Goal: Task Accomplishment & Management: Complete application form

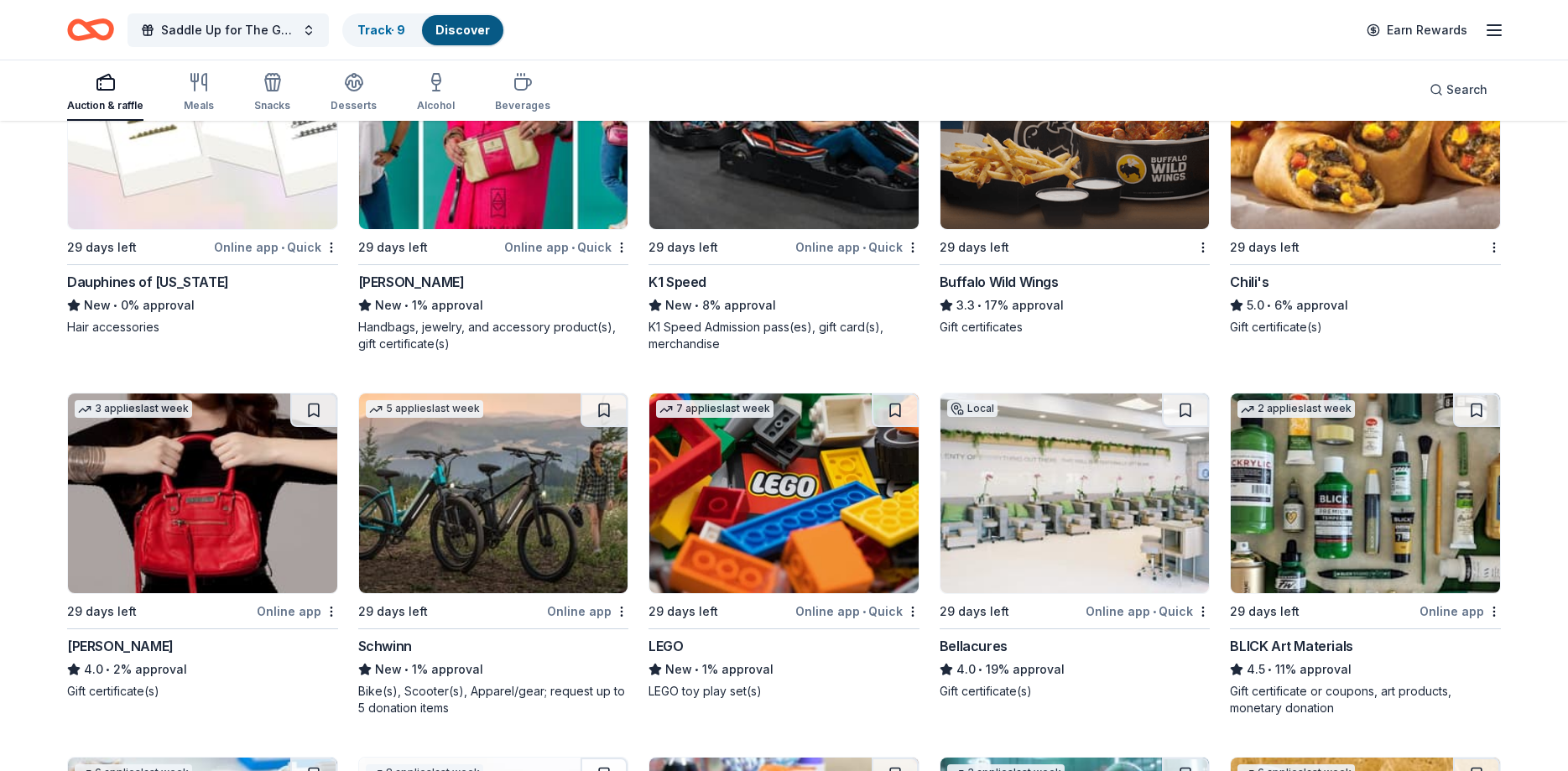
scroll to position [4335, 0]
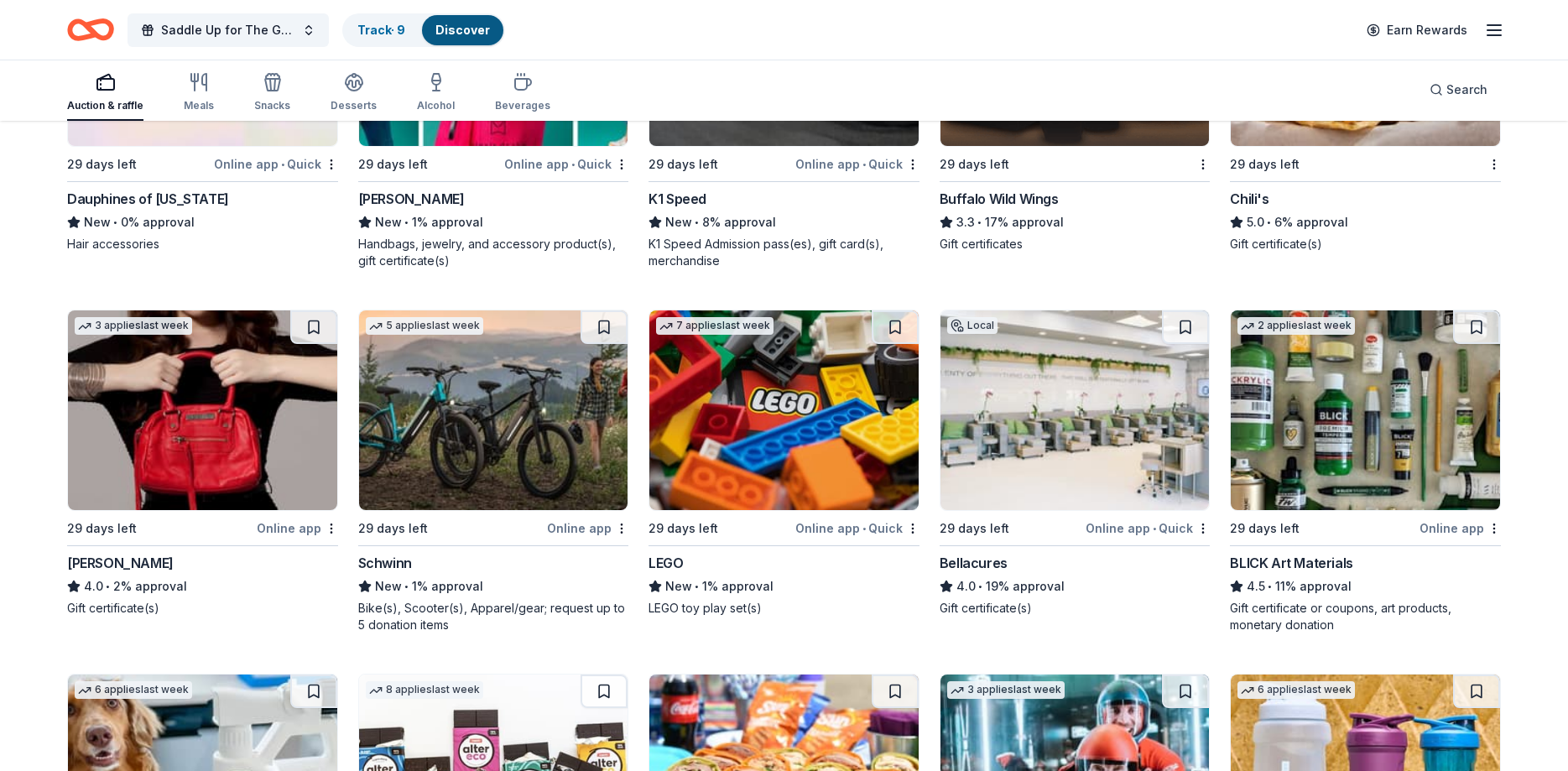
click at [774, 441] on img at bounding box center [784, 410] width 270 height 200
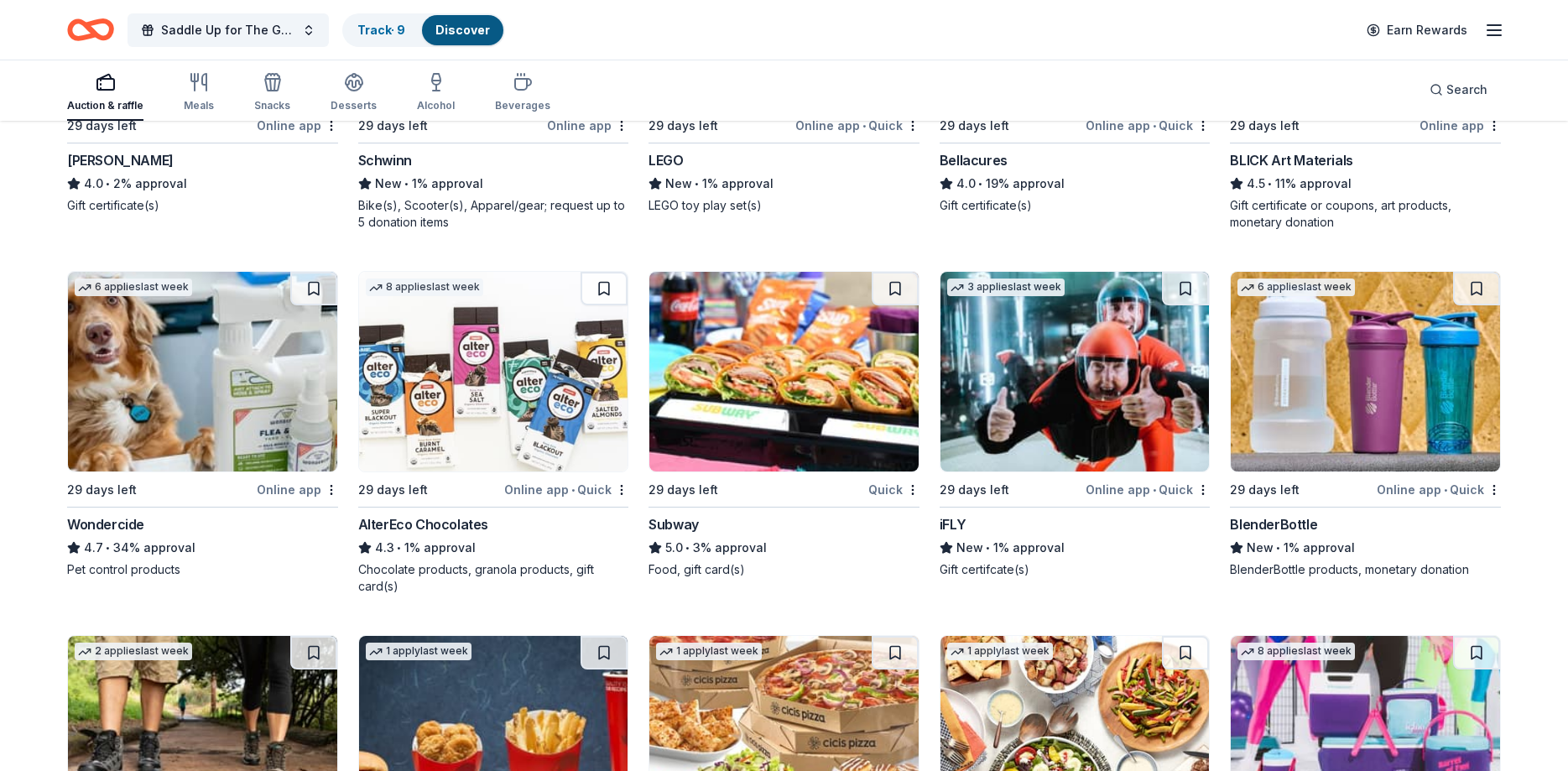
scroll to position [4764, 0]
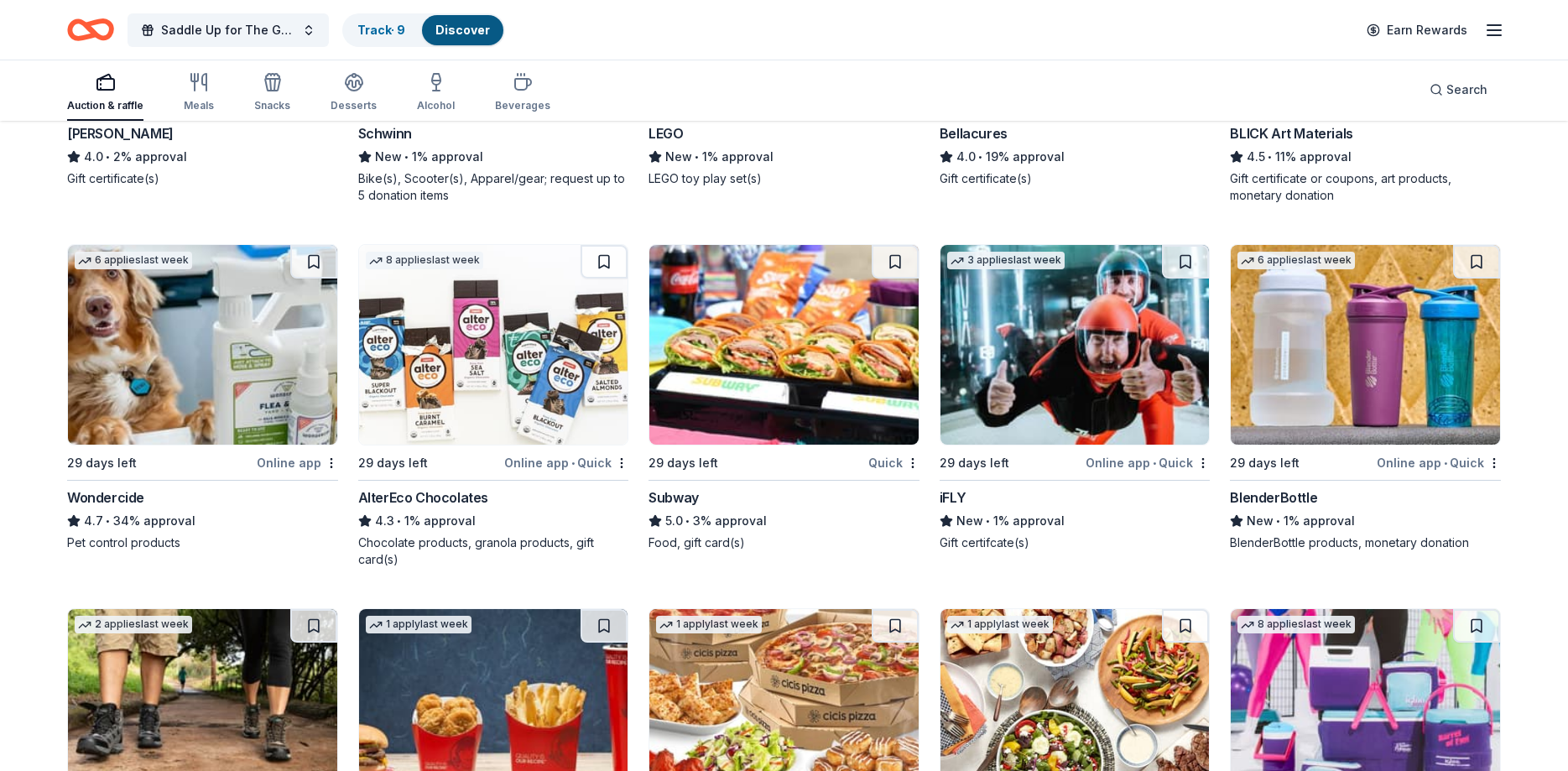
click at [1080, 357] on img at bounding box center [1075, 345] width 270 height 200
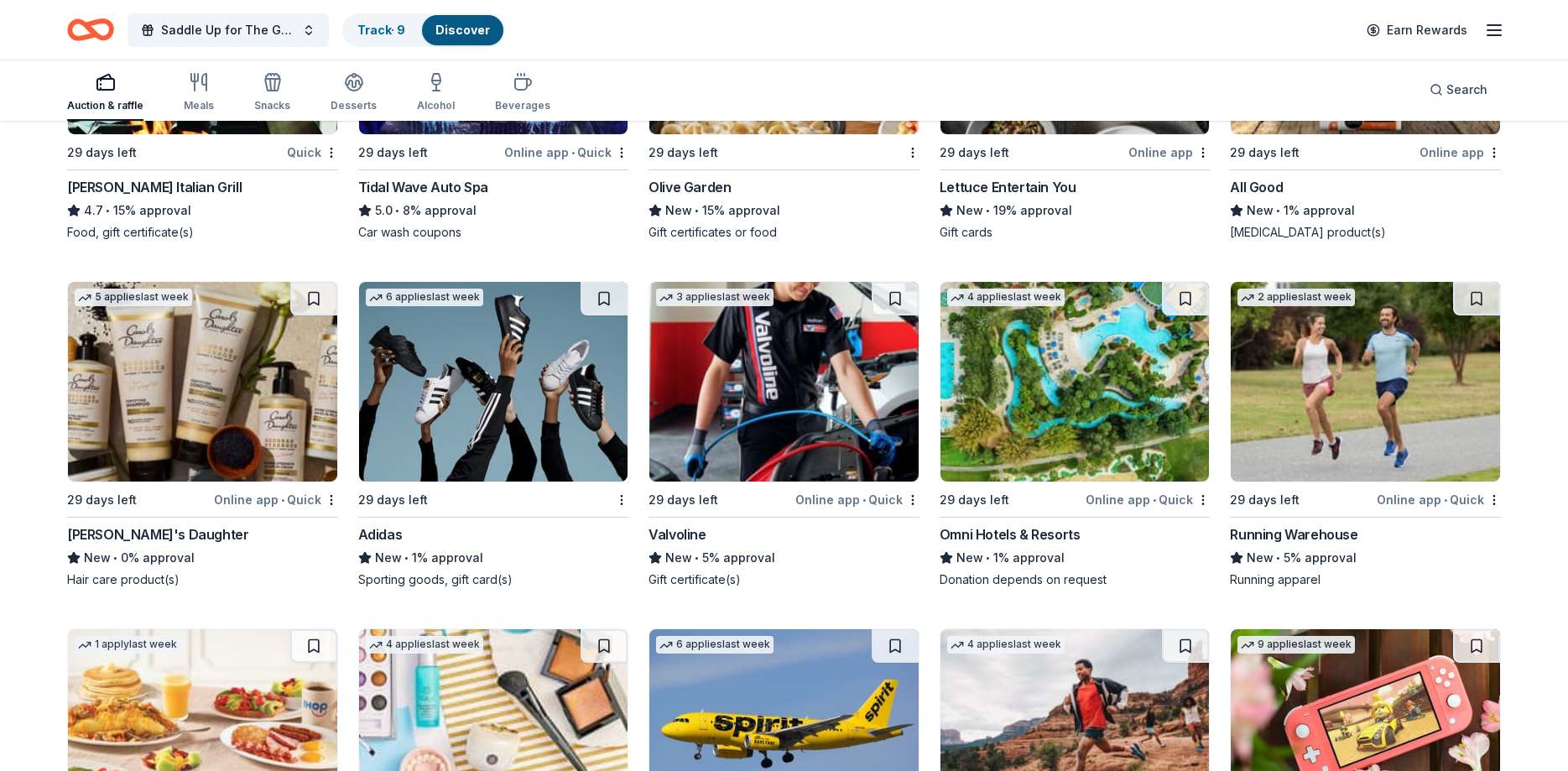
scroll to position [5802, 0]
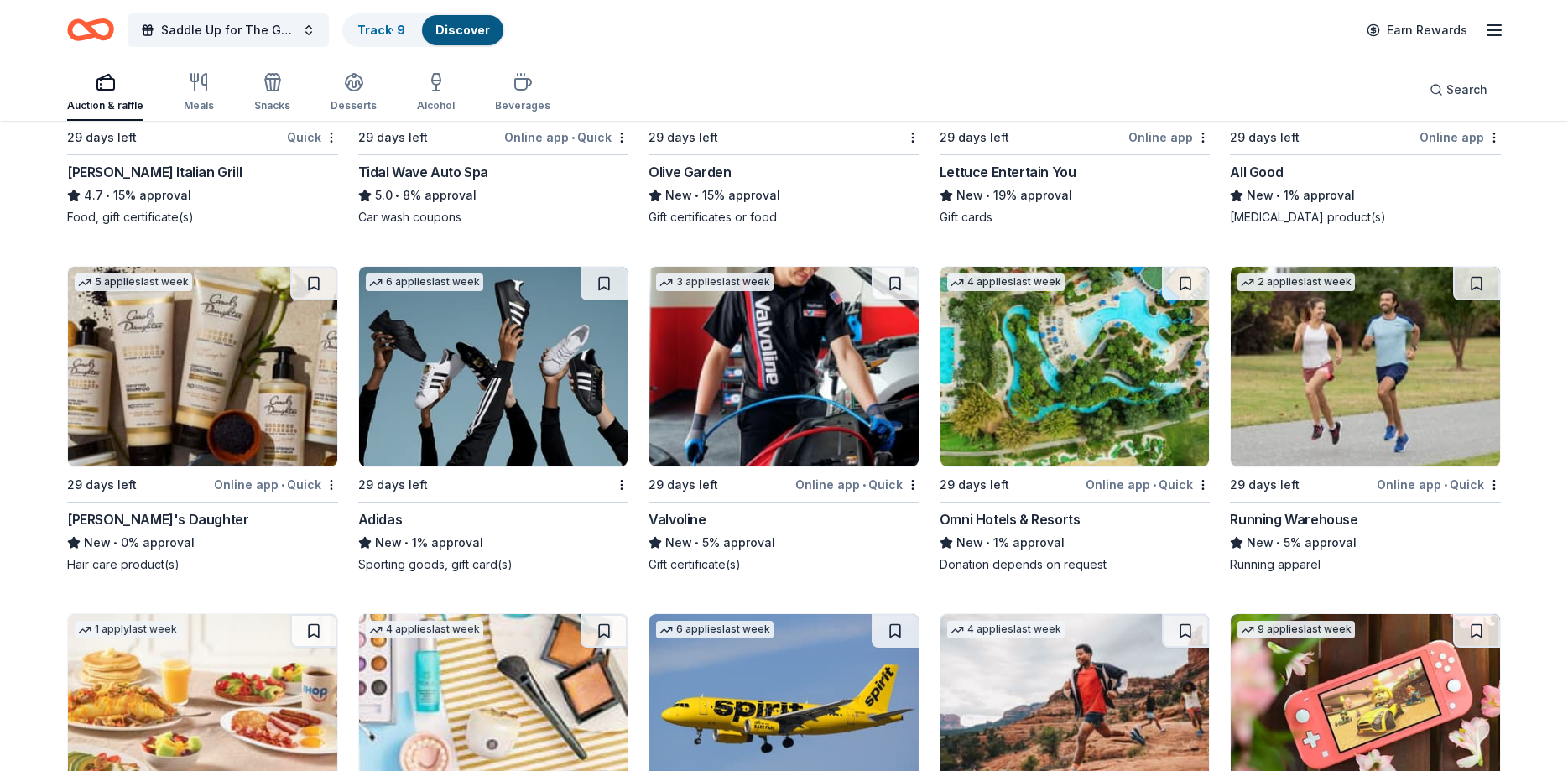
click at [1103, 405] on img at bounding box center [1075, 367] width 270 height 200
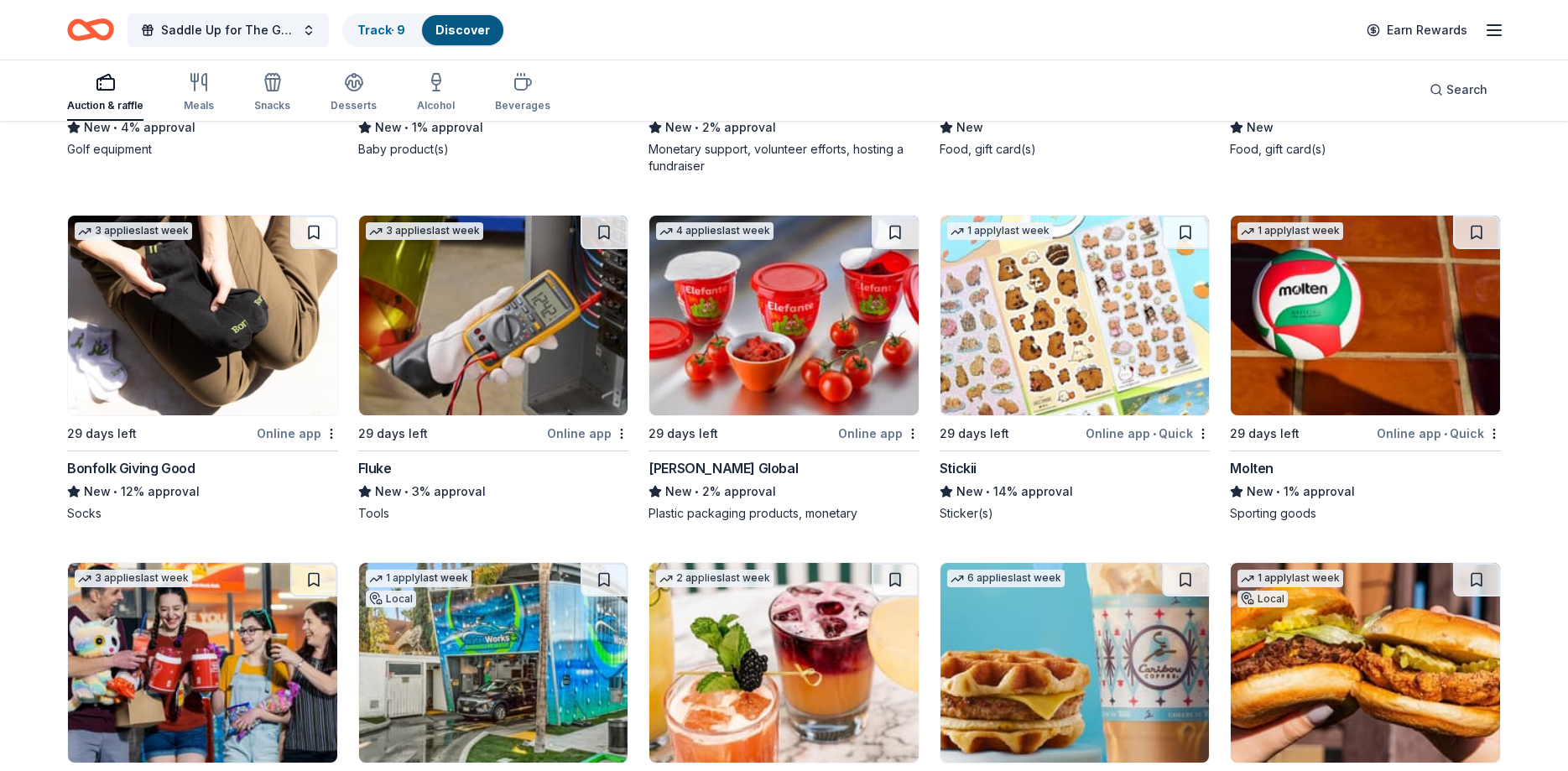
scroll to position [12490, 0]
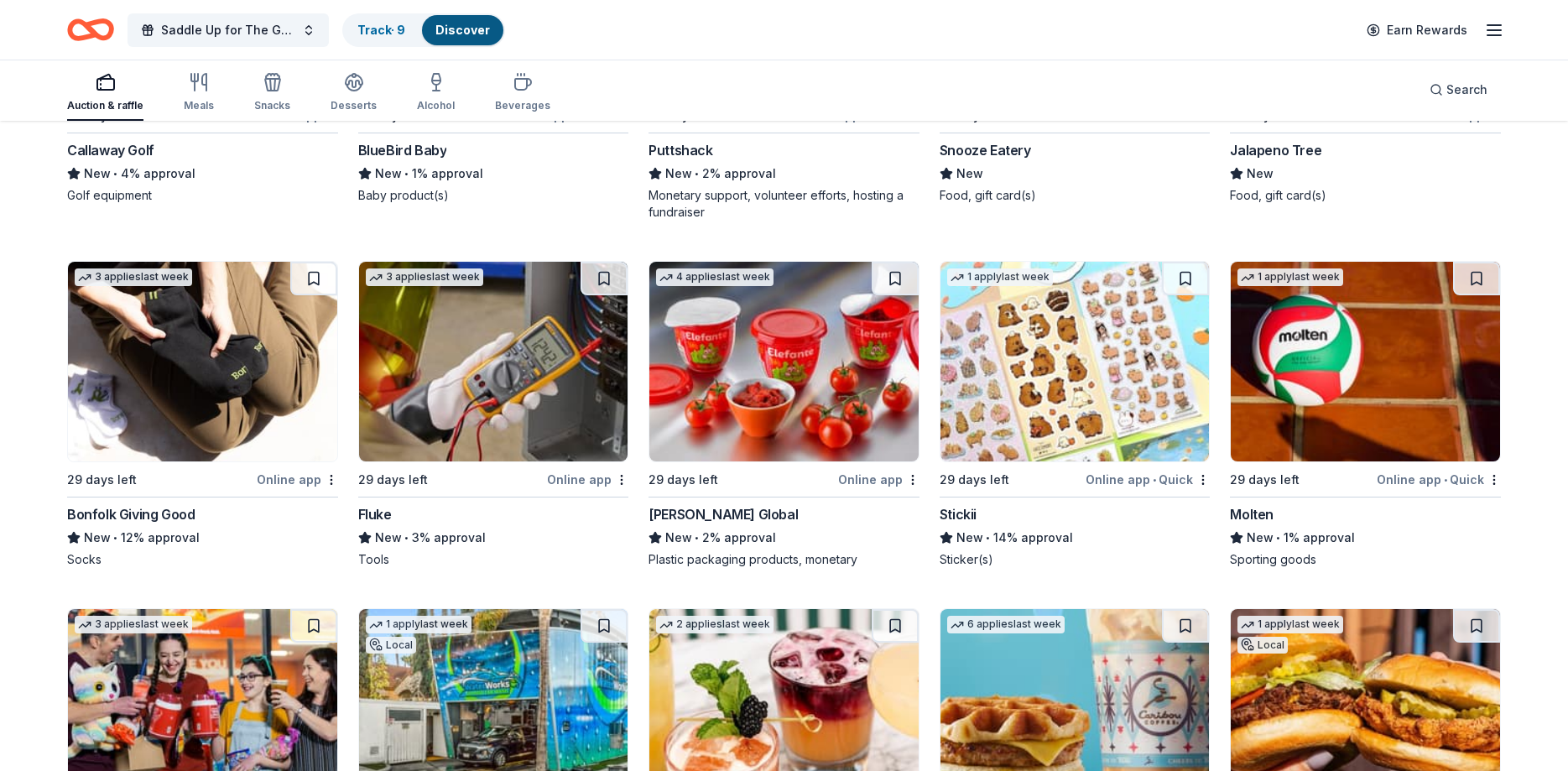
click at [191, 398] on img at bounding box center [202, 362] width 270 height 200
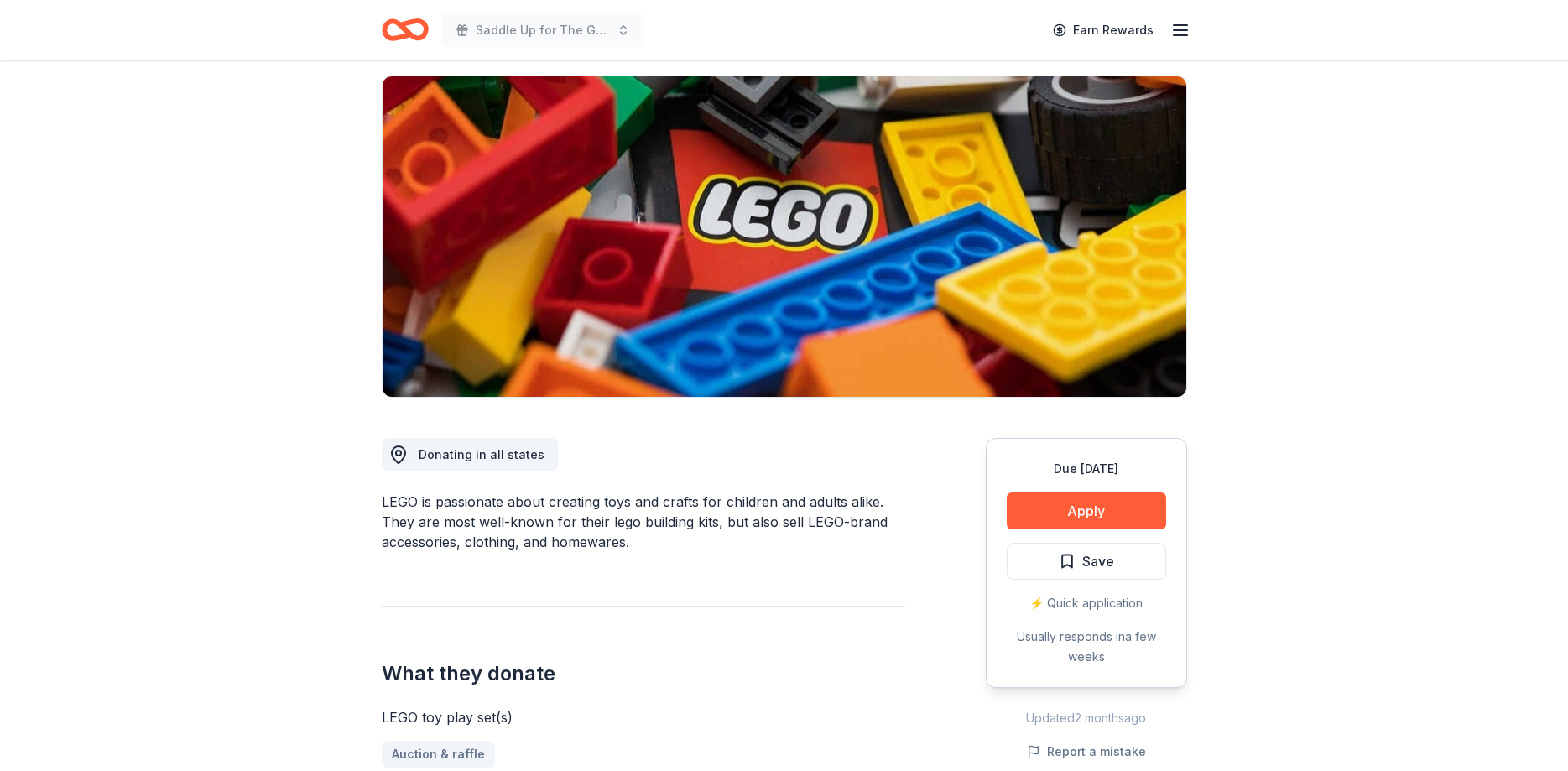
scroll to position [257, 0]
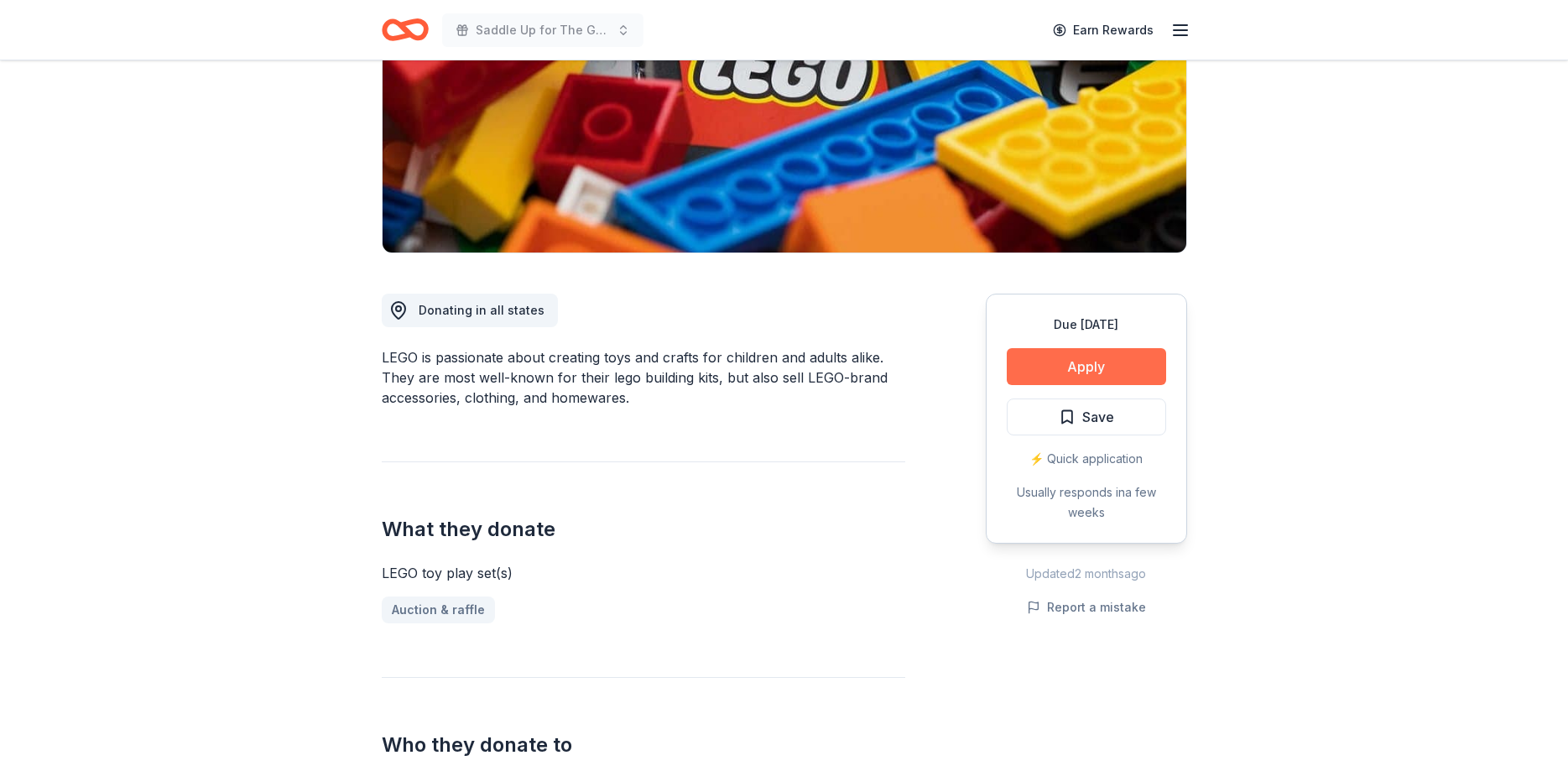
click at [1078, 361] on button "Apply" at bounding box center [1086, 367] width 160 height 37
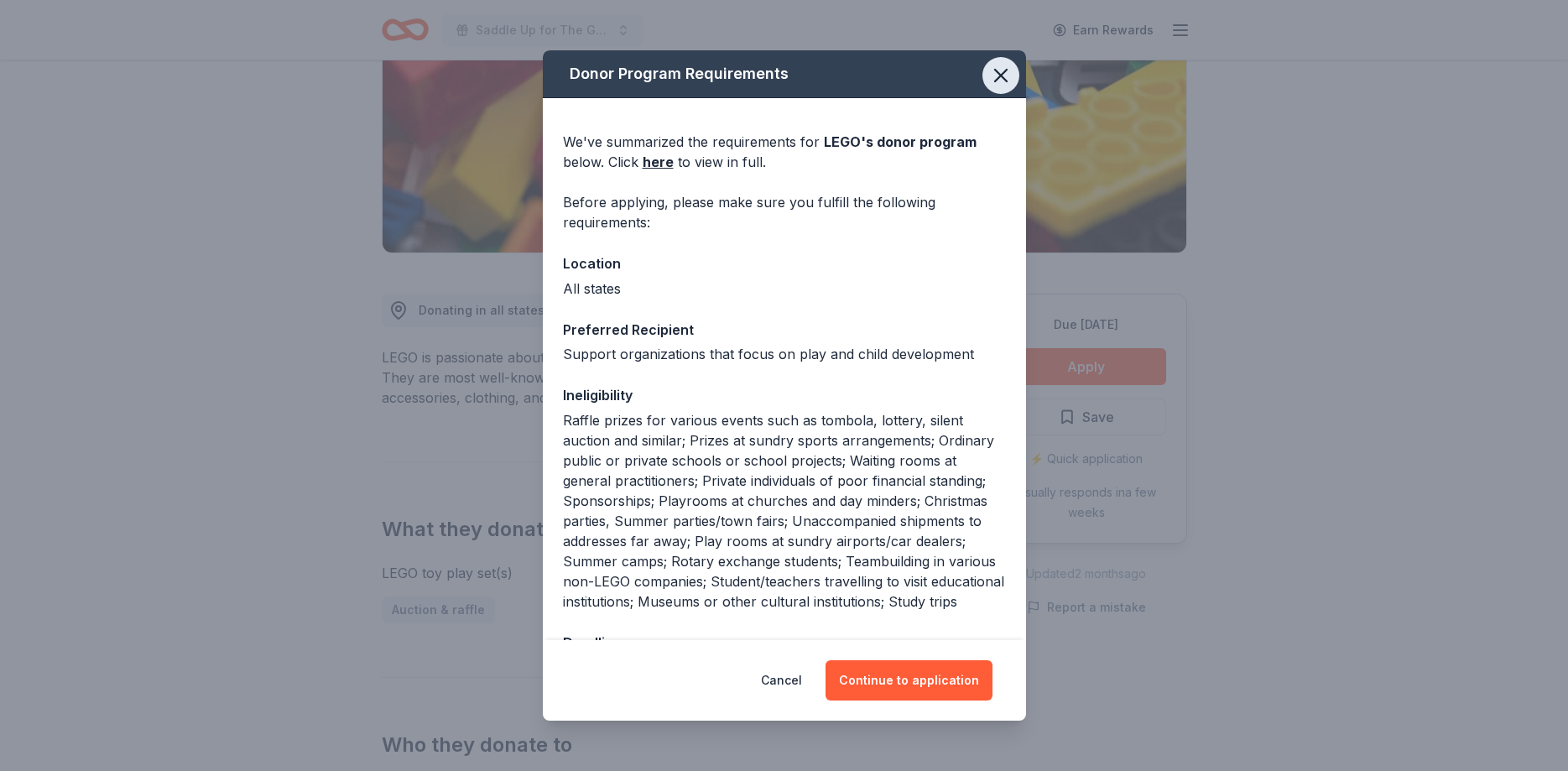
click at [1000, 76] on icon "button" at bounding box center [1000, 76] width 12 height 12
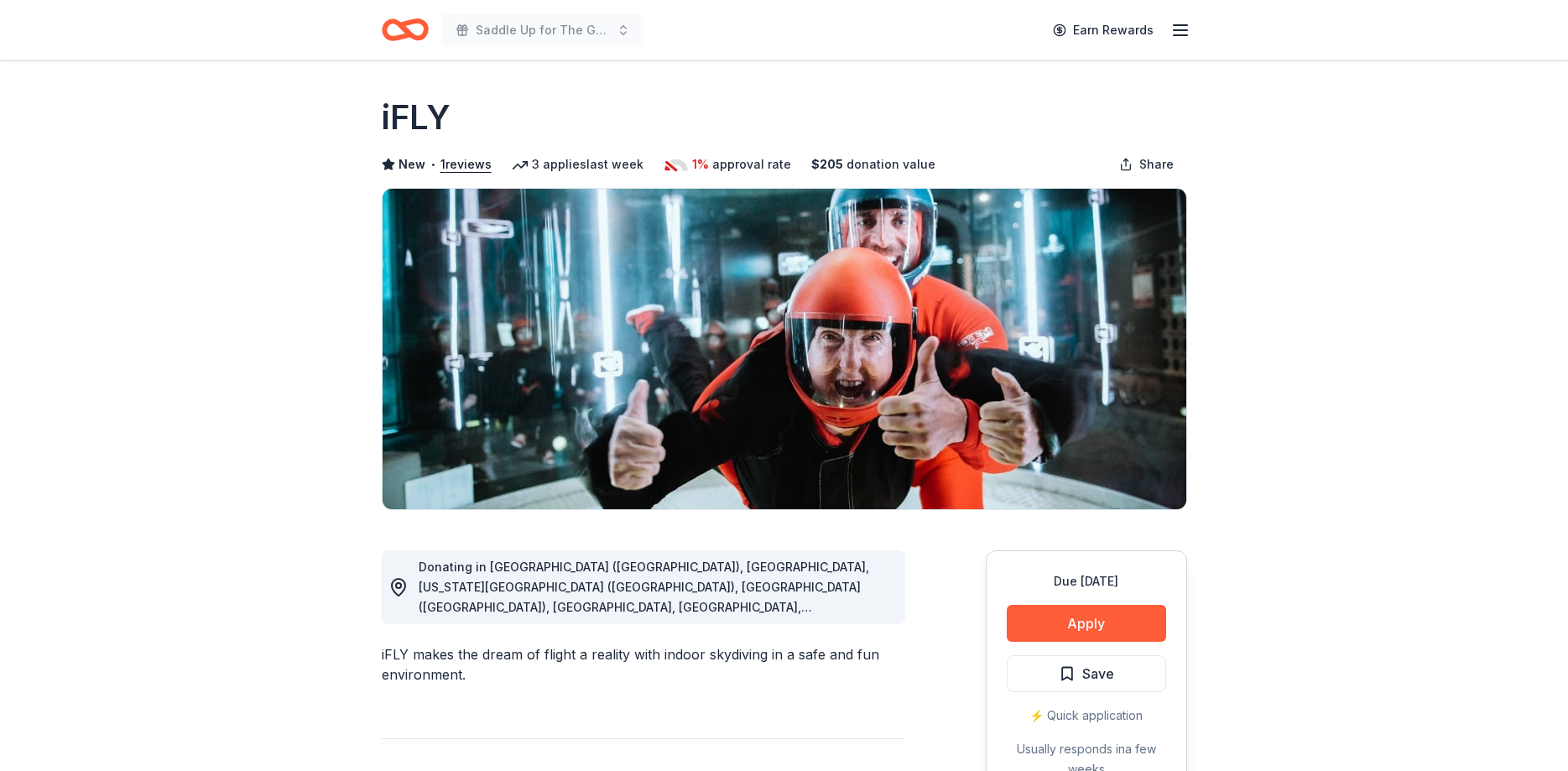
scroll to position [85, 0]
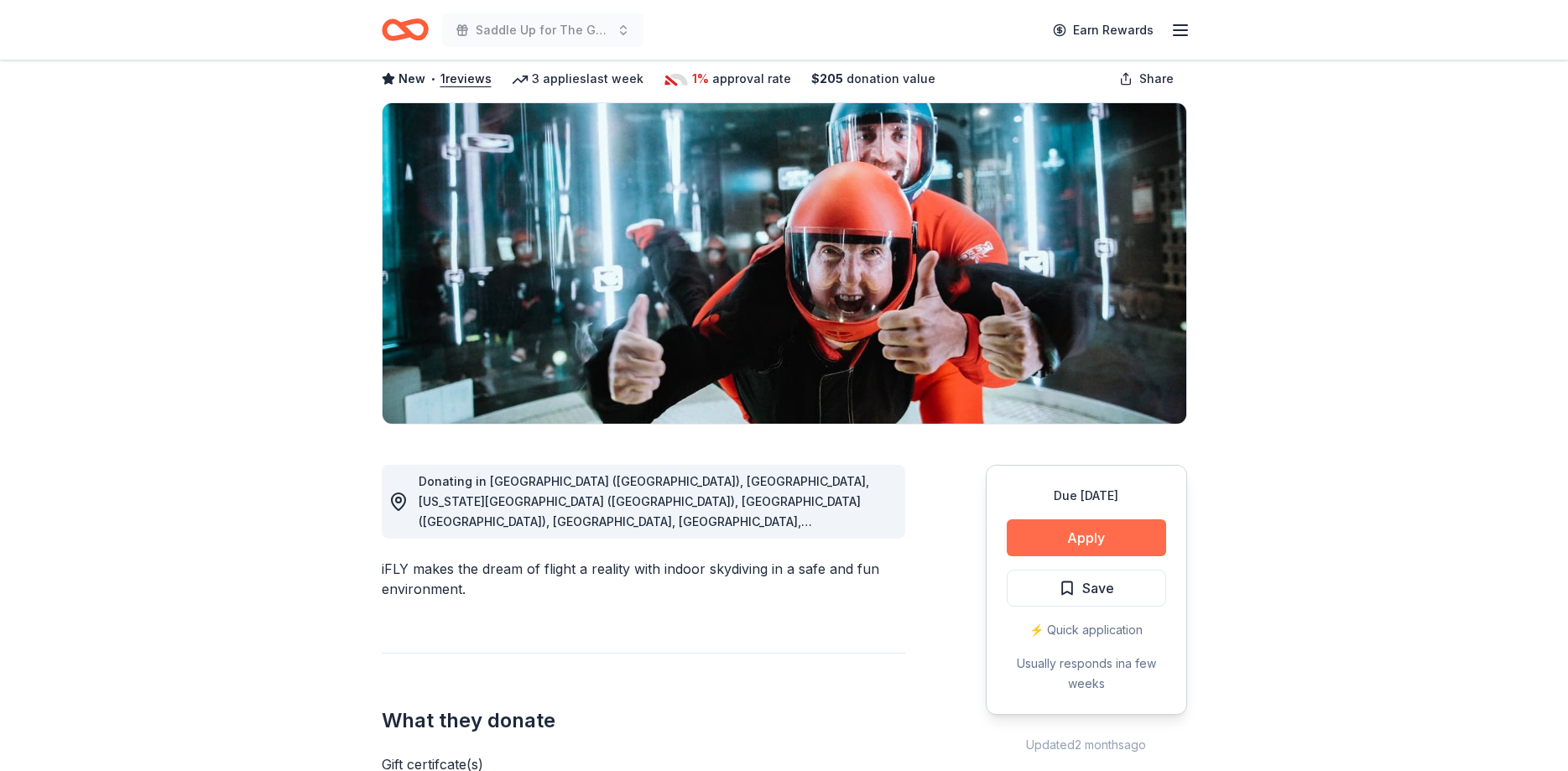
click at [1085, 531] on button "Apply" at bounding box center [1086, 538] width 160 height 37
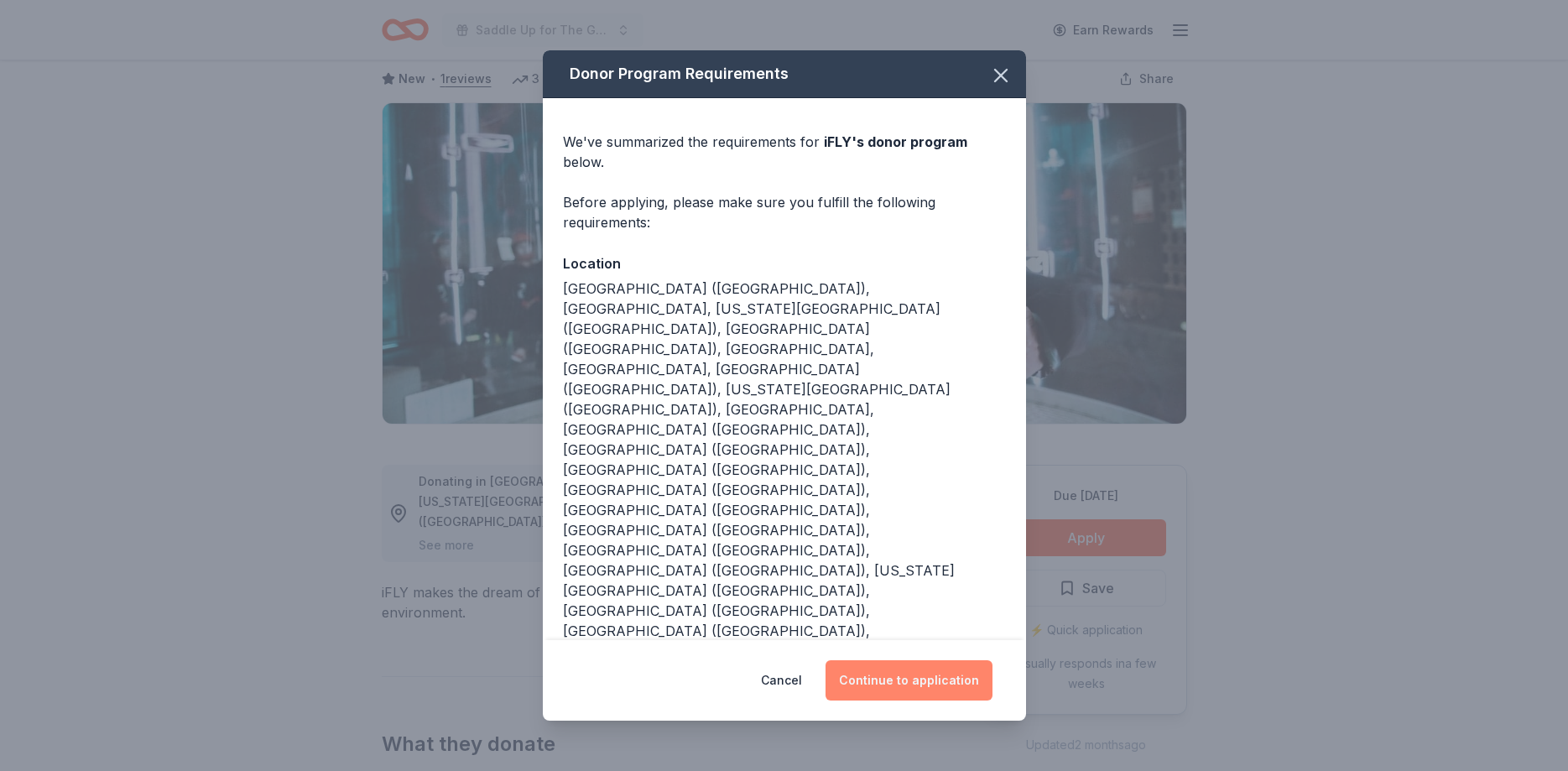
click at [933, 660] on button "Continue to application" at bounding box center [909, 680] width 167 height 40
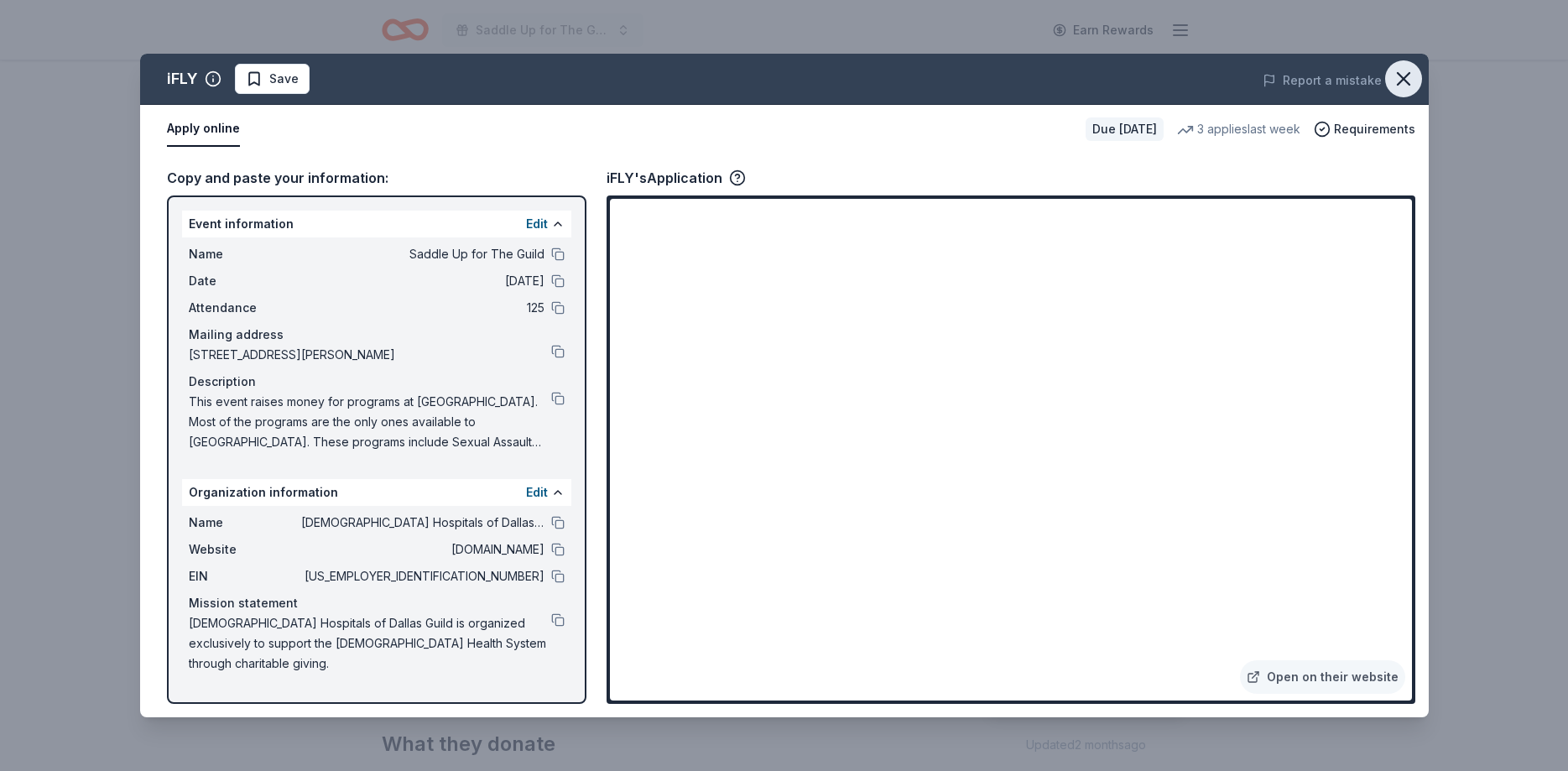
click at [1394, 85] on icon "button" at bounding box center [1403, 78] width 24 height 24
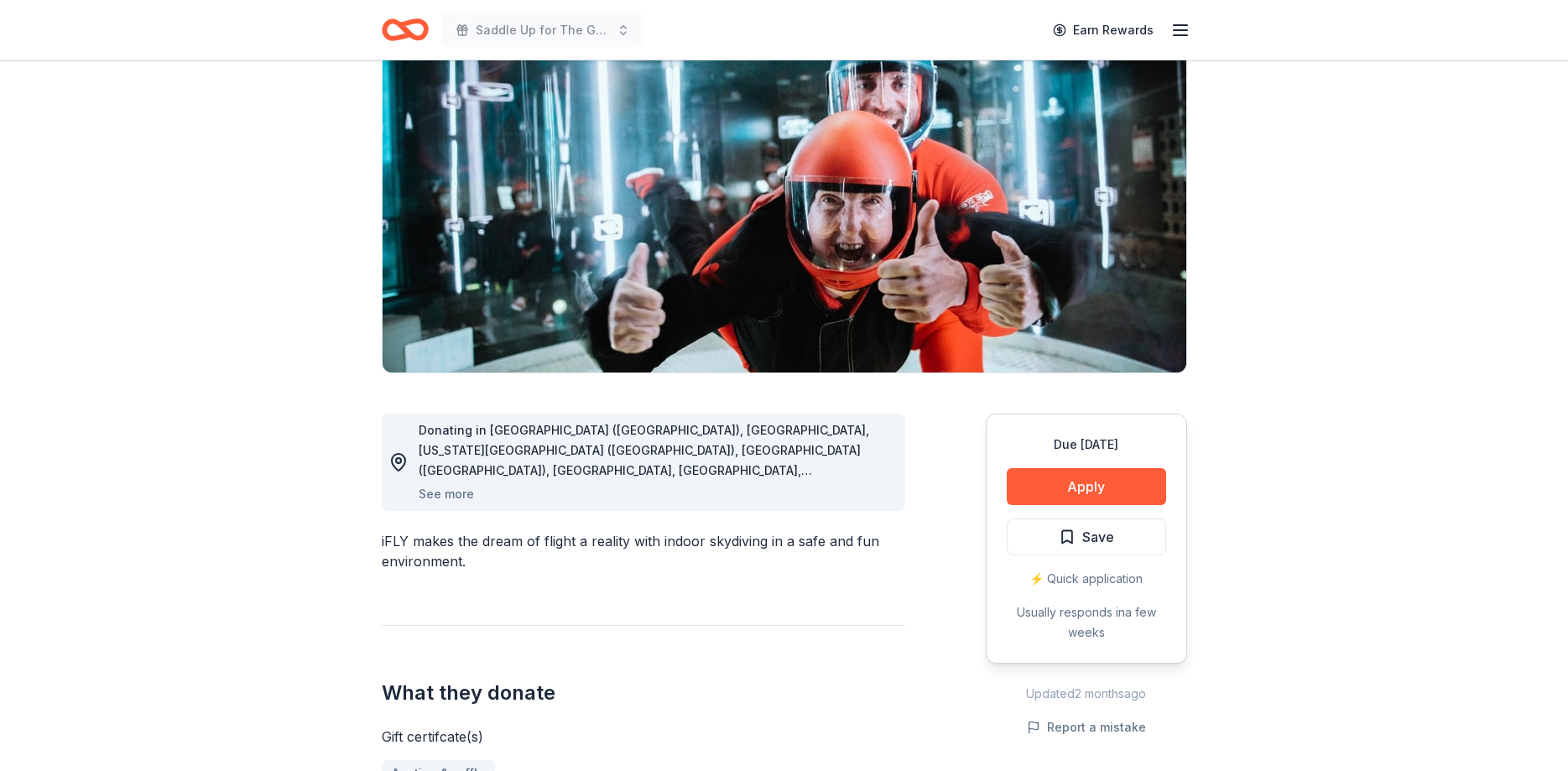
scroll to position [171, 0]
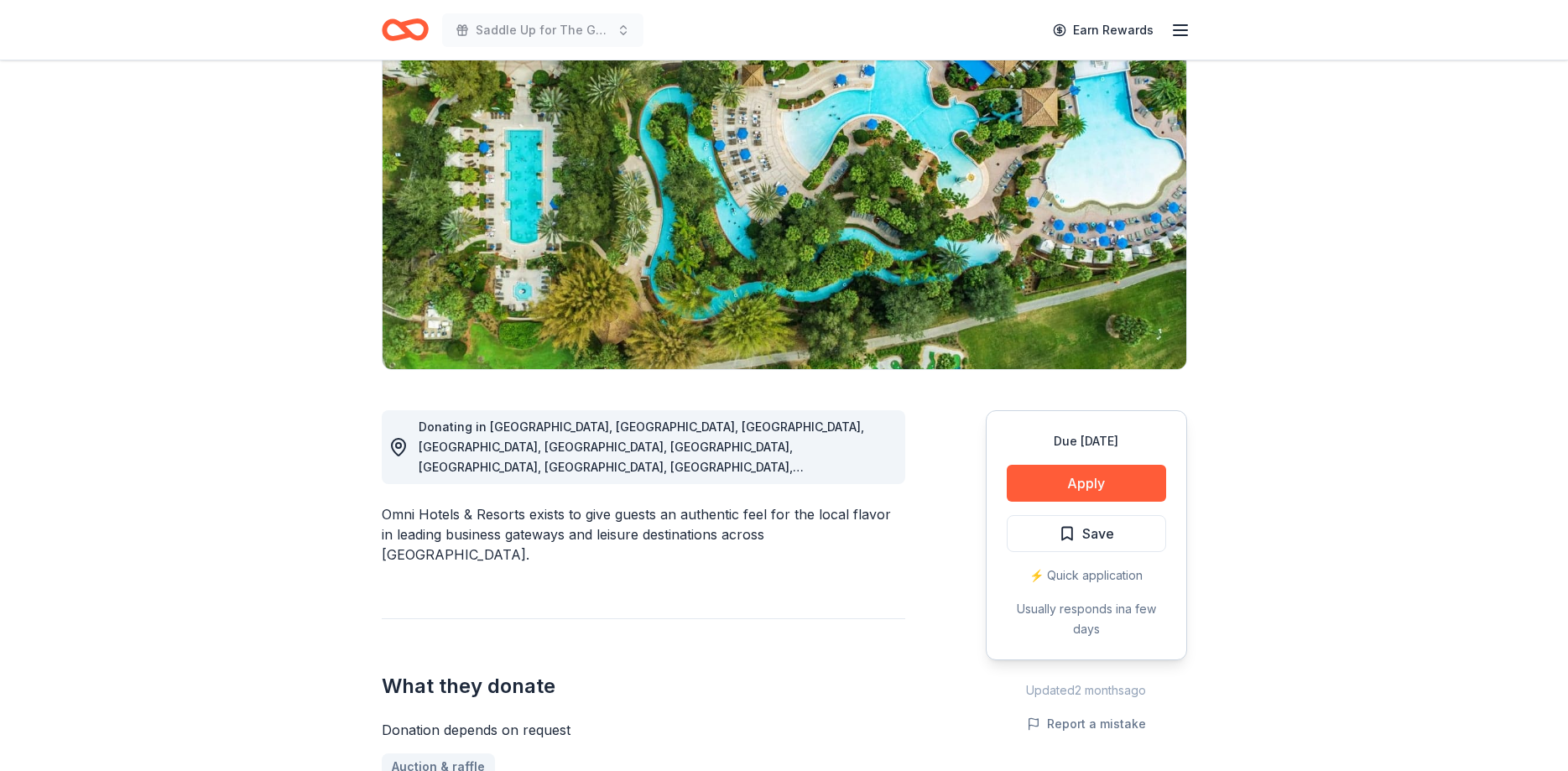
scroll to position [171, 0]
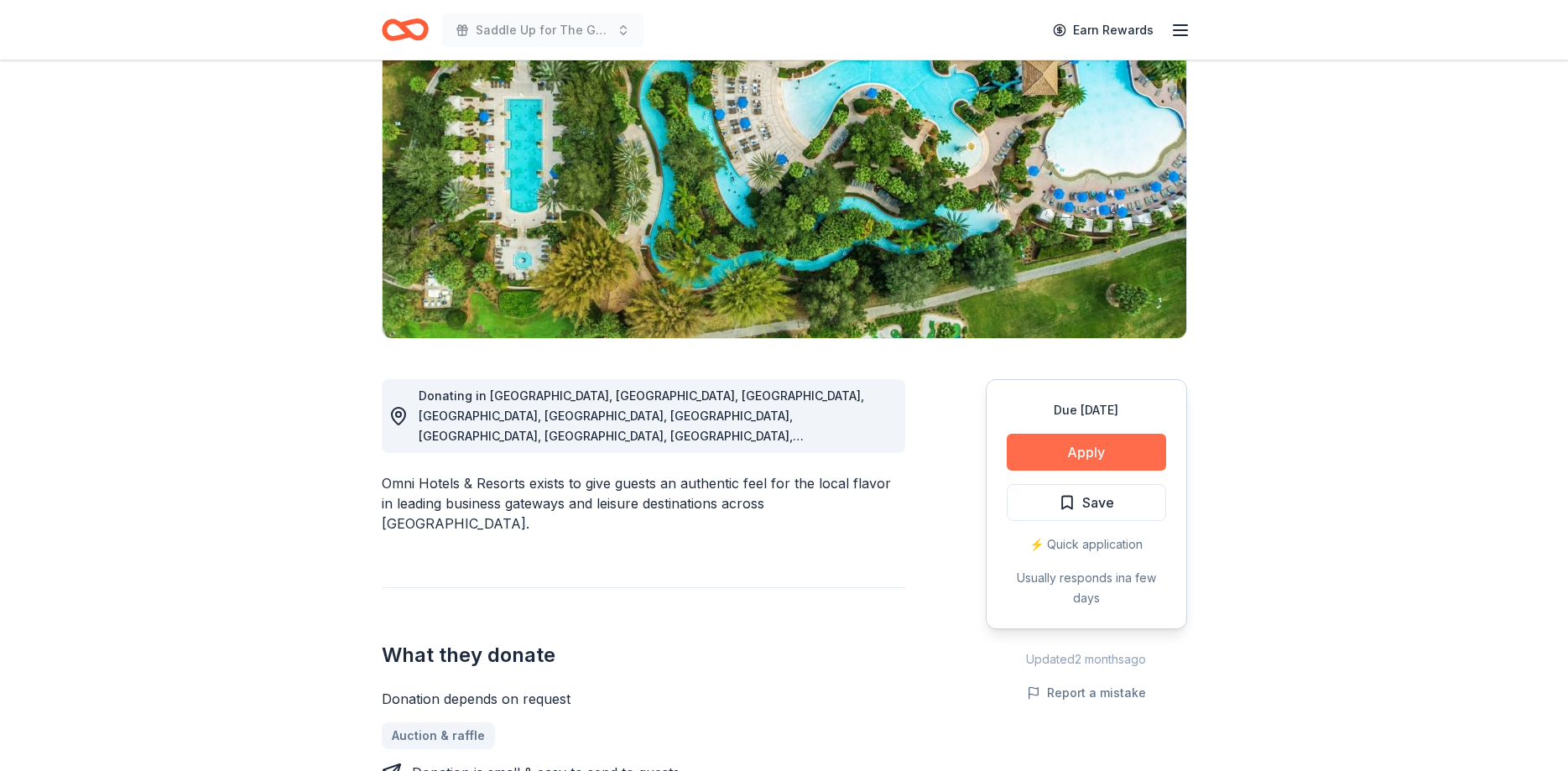
click at [1094, 462] on button "Apply" at bounding box center [1086, 452] width 160 height 37
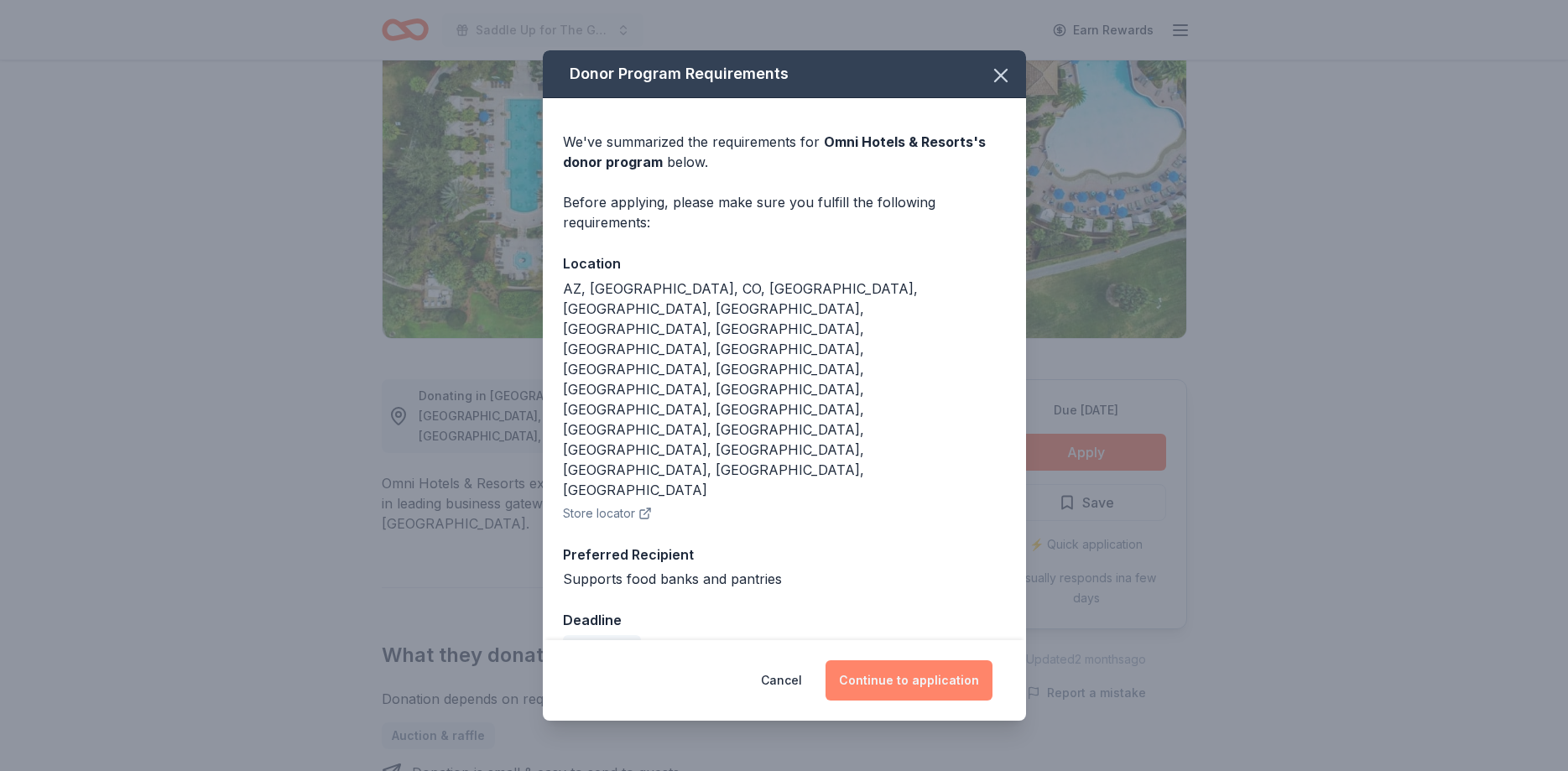
click at [919, 660] on button "Continue to application" at bounding box center [909, 680] width 167 height 40
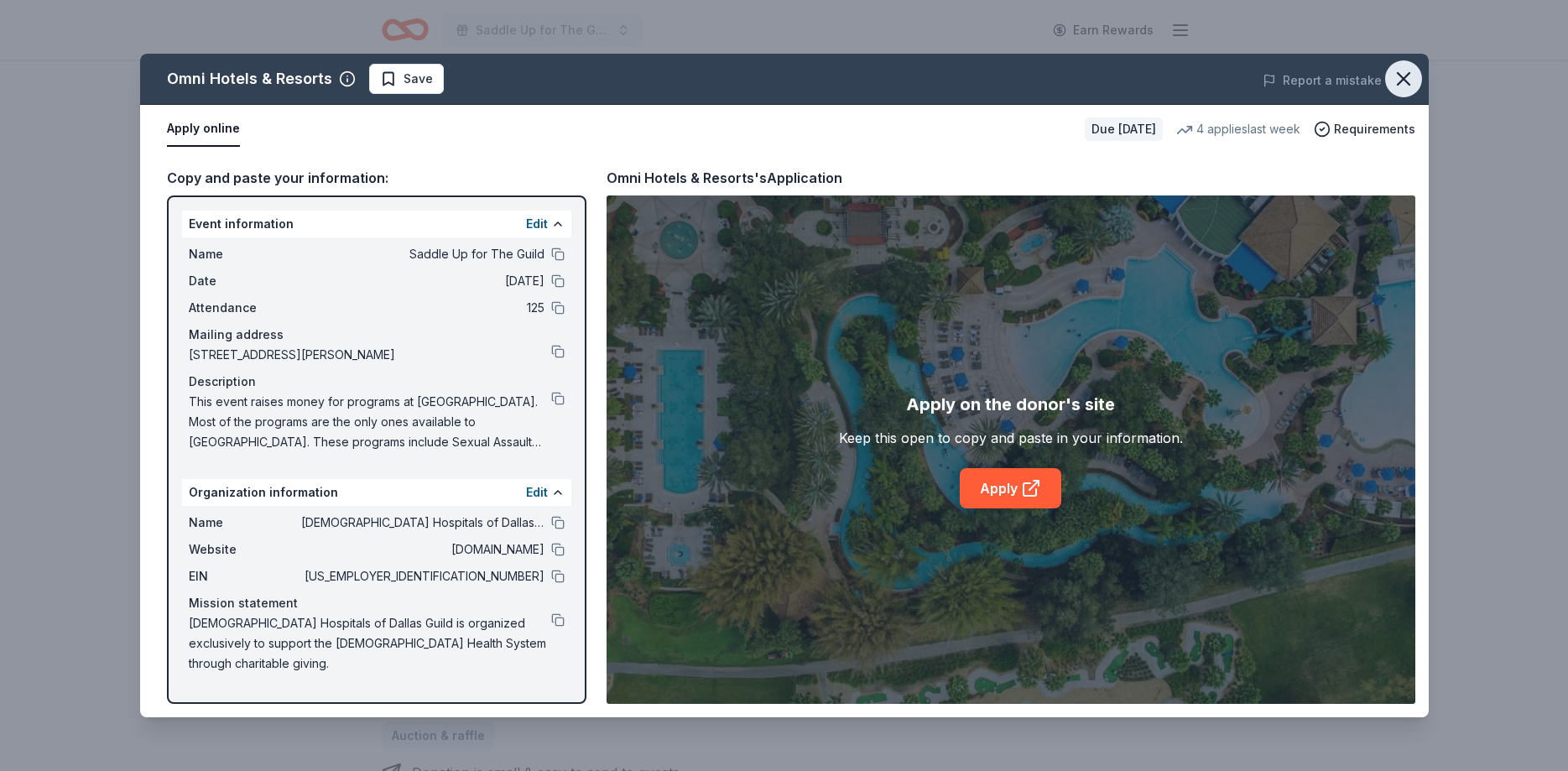
click at [1408, 72] on icon "button" at bounding box center [1403, 78] width 24 height 24
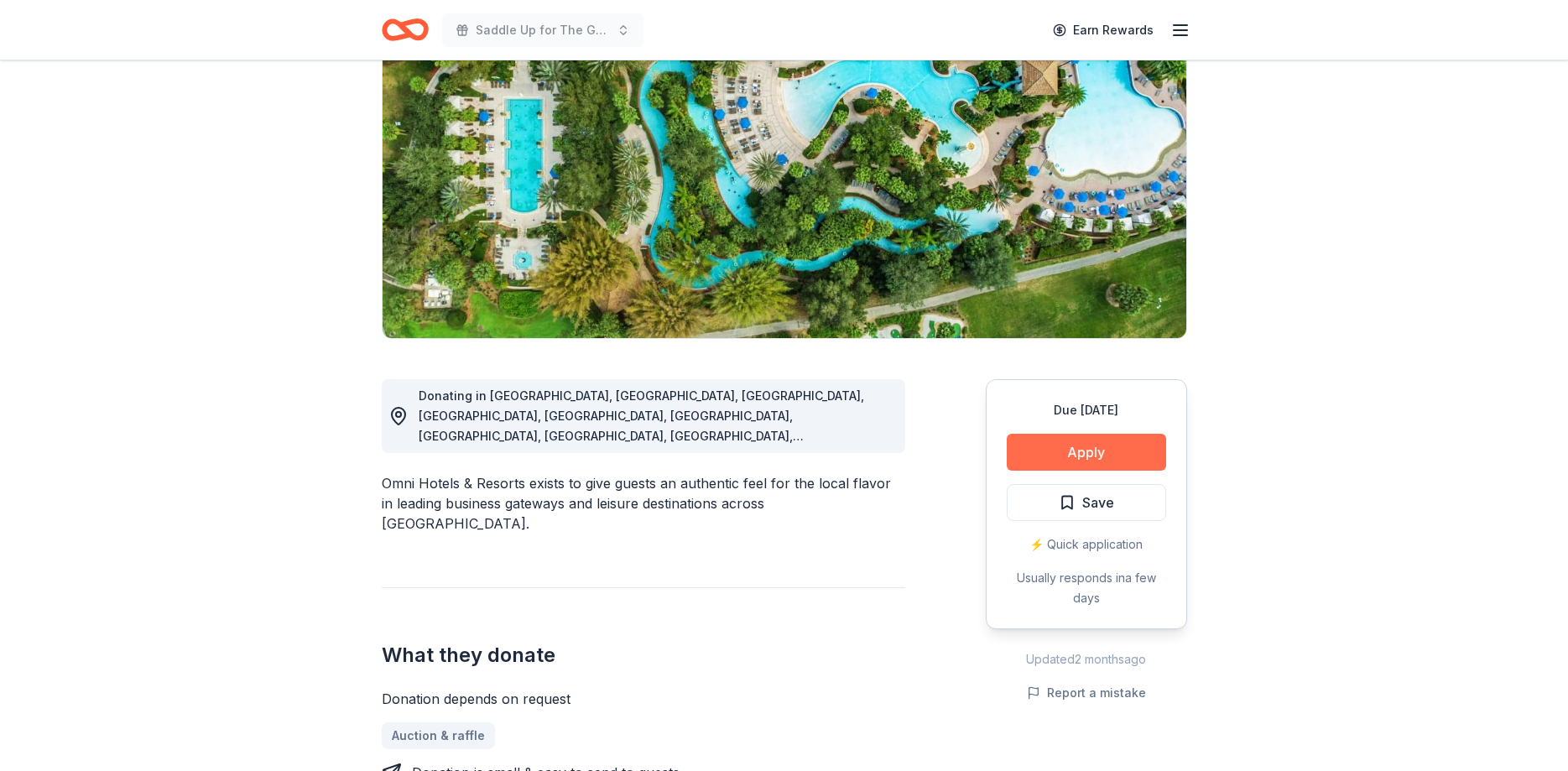
click at [1088, 468] on button "Apply" at bounding box center [1086, 452] width 160 height 37
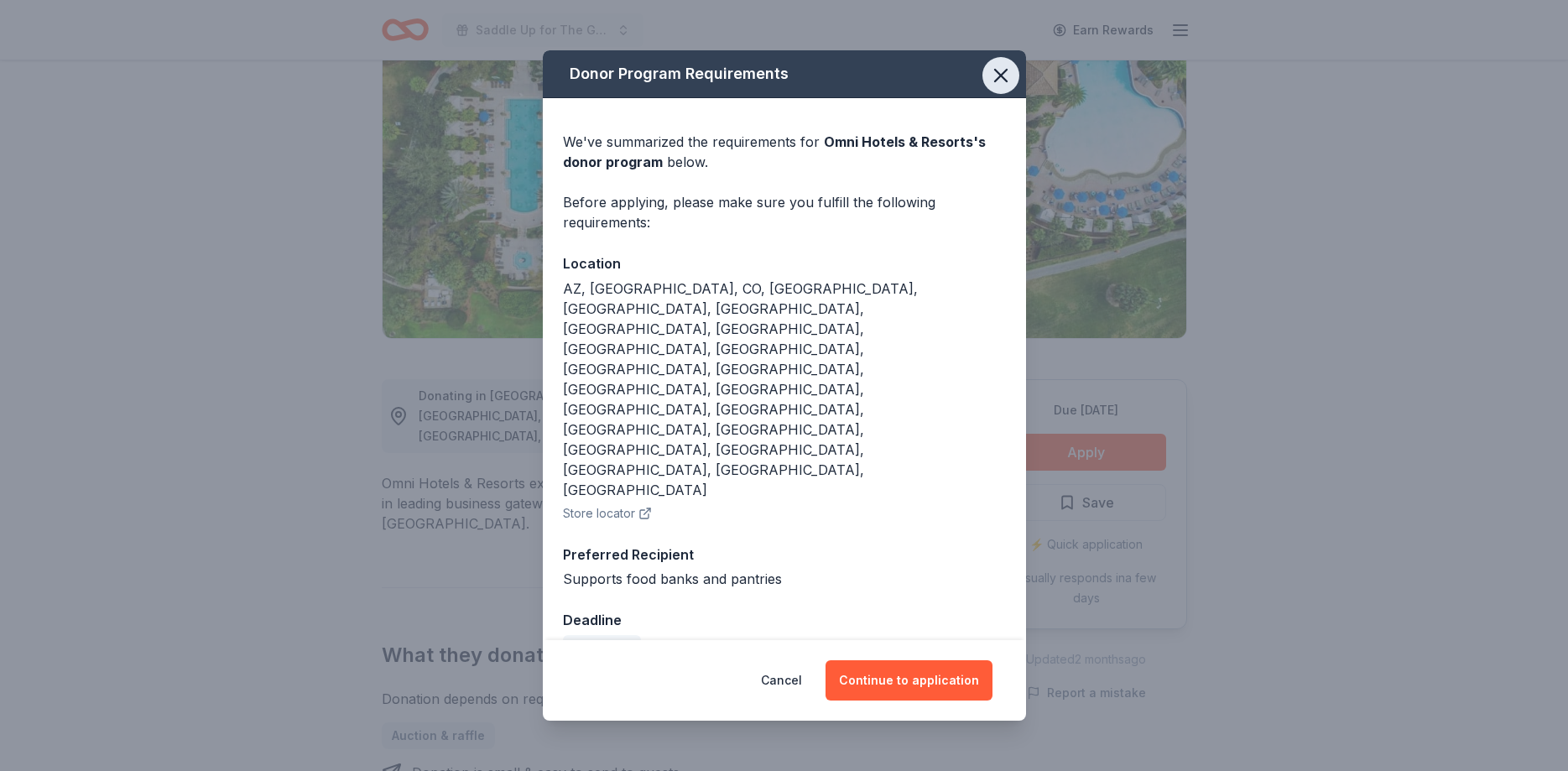
click at [999, 81] on icon "button" at bounding box center [1000, 76] width 12 height 12
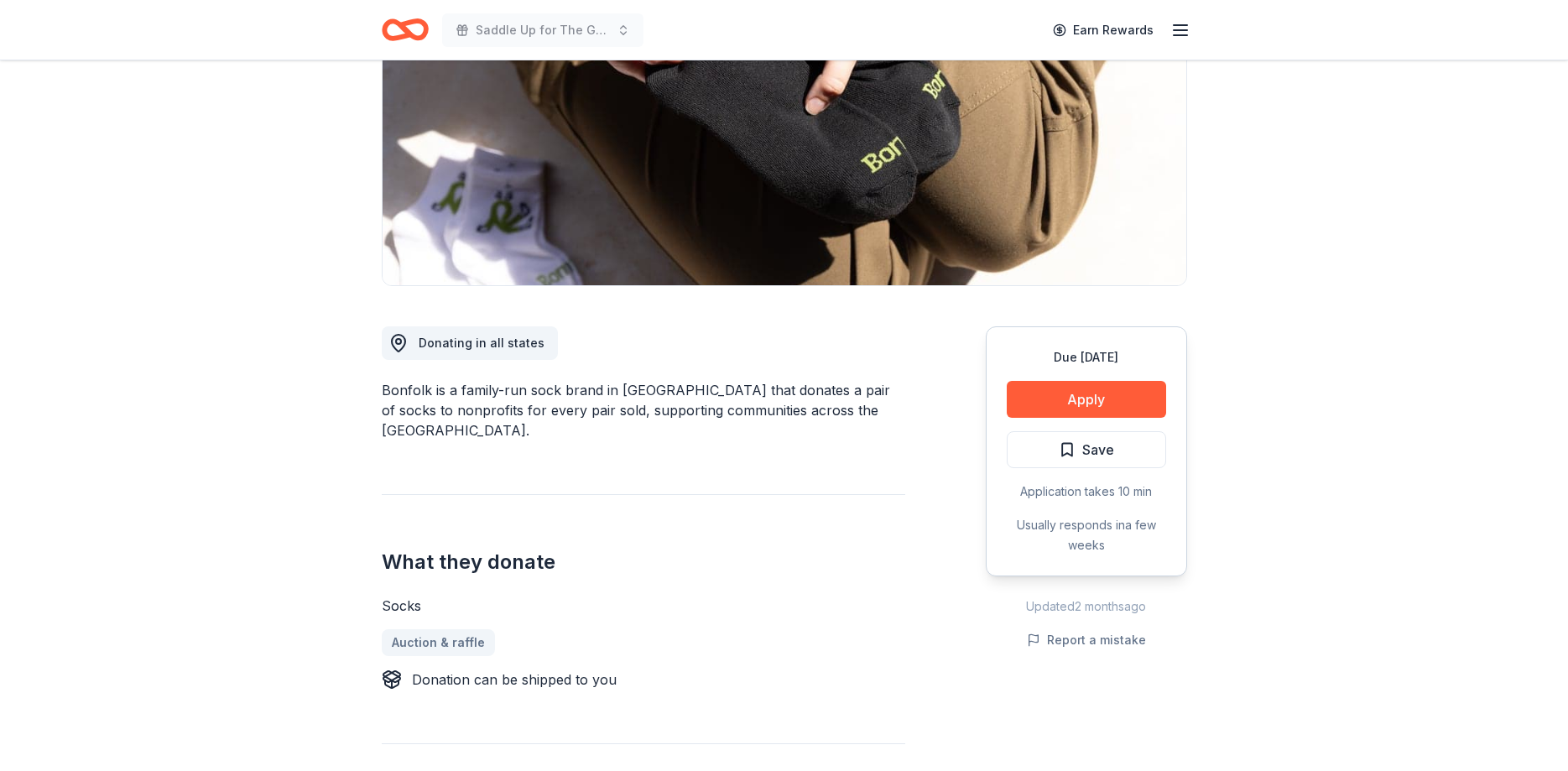
scroll to position [257, 0]
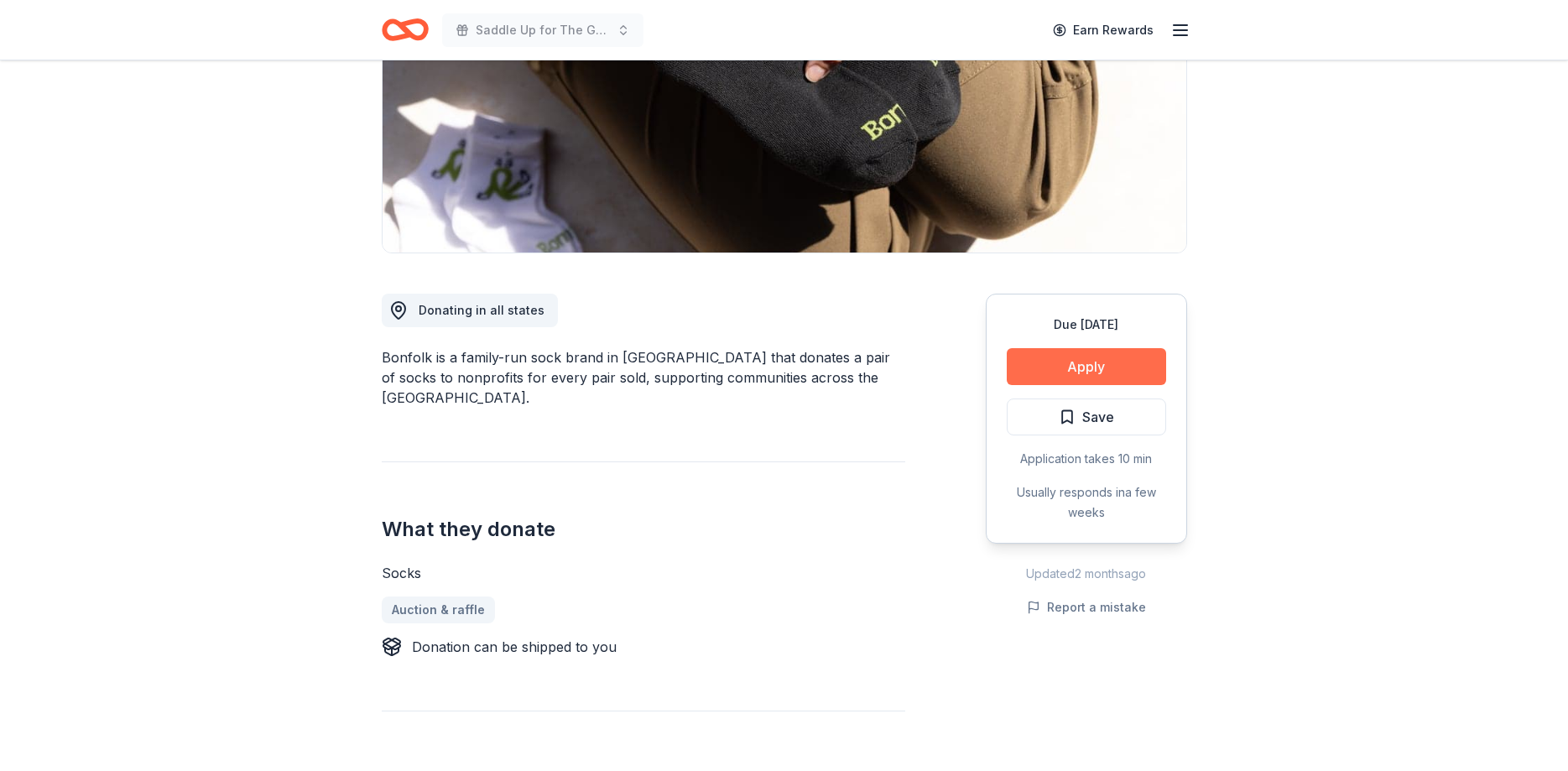
click at [1076, 368] on button "Apply" at bounding box center [1086, 367] width 160 height 37
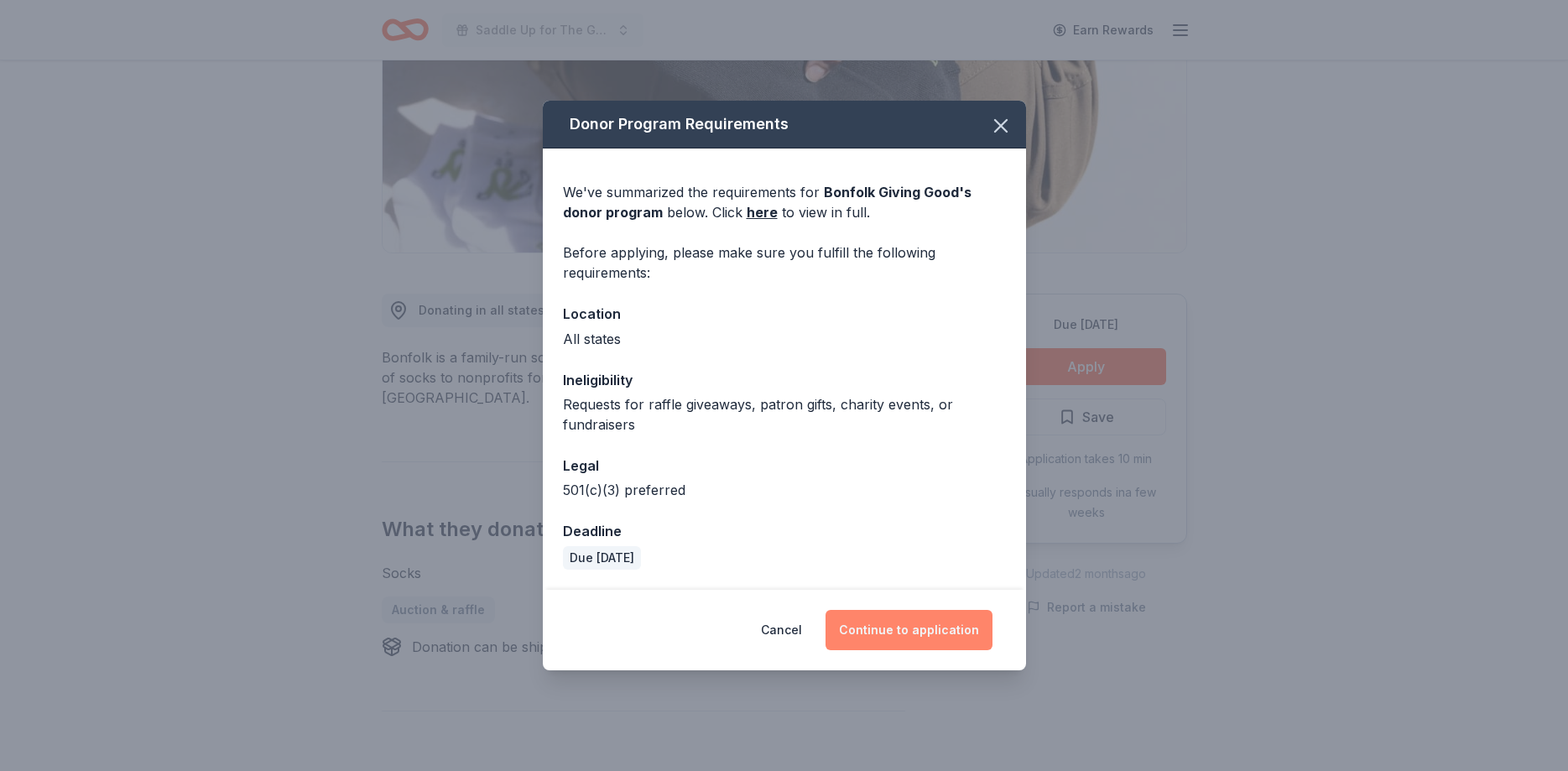
click at [953, 631] on button "Continue to application" at bounding box center [909, 630] width 167 height 40
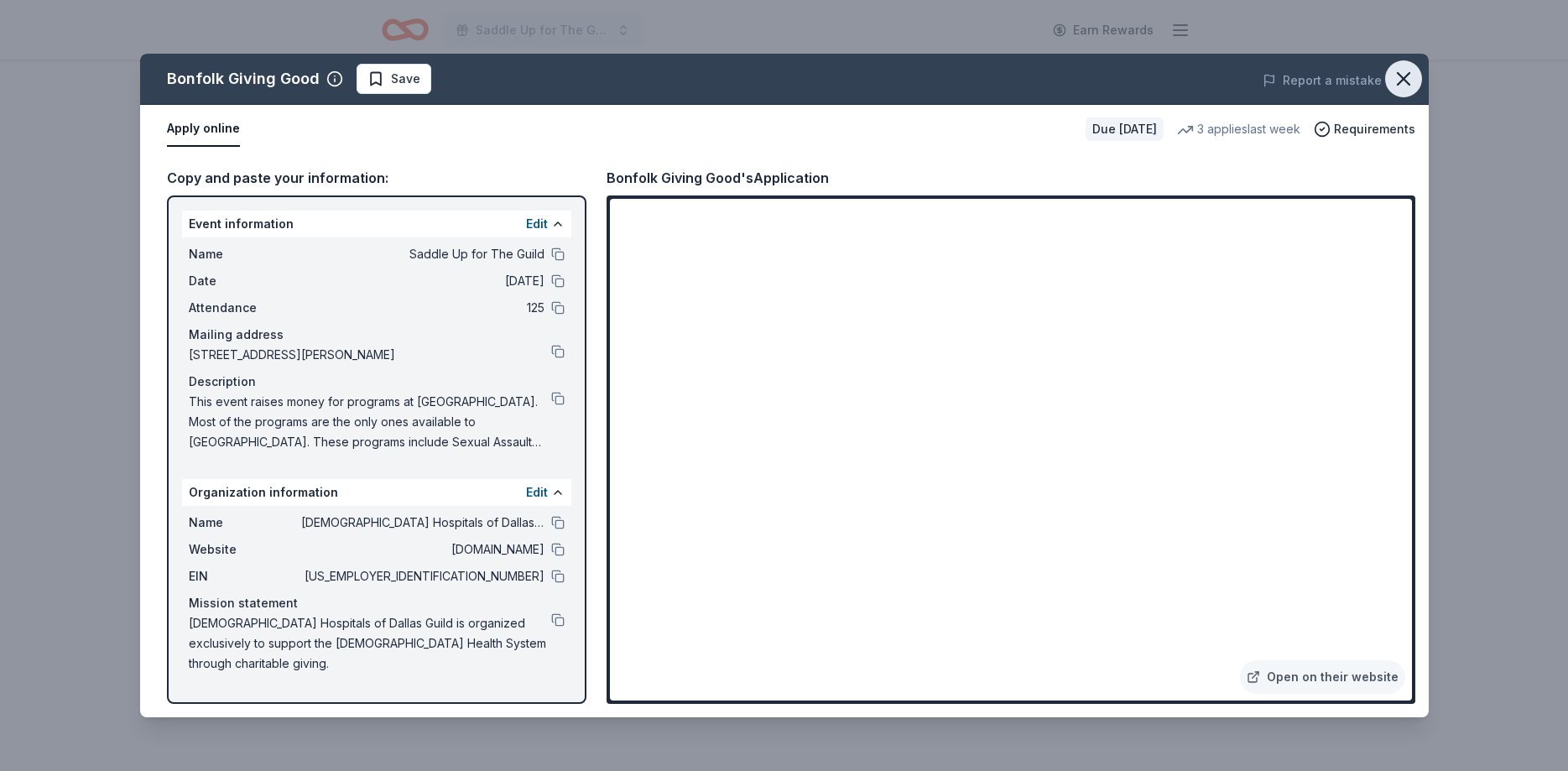
click at [1412, 75] on icon "button" at bounding box center [1403, 78] width 24 height 24
